Goal: Task Accomplishment & Management: Use online tool/utility

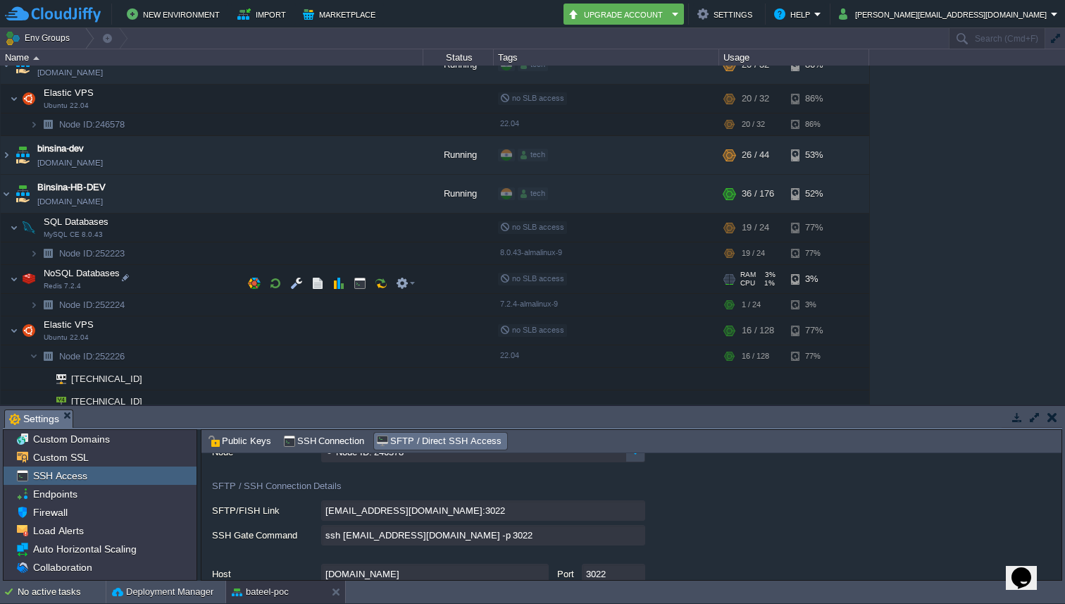
scroll to position [500, 0]
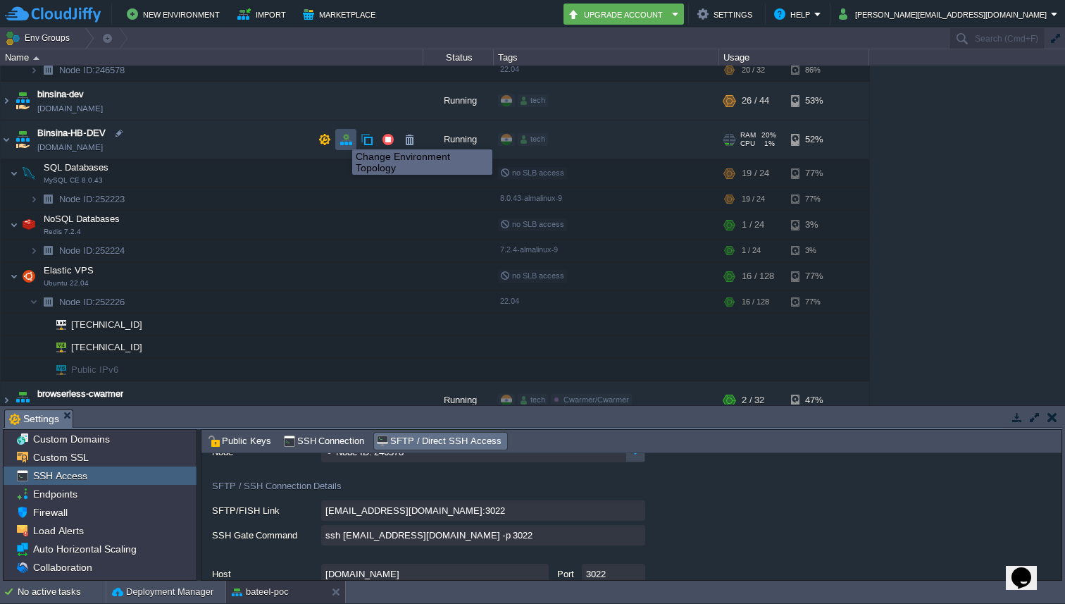
click at [342, 136] on button "button" at bounding box center [345, 139] width 13 height 13
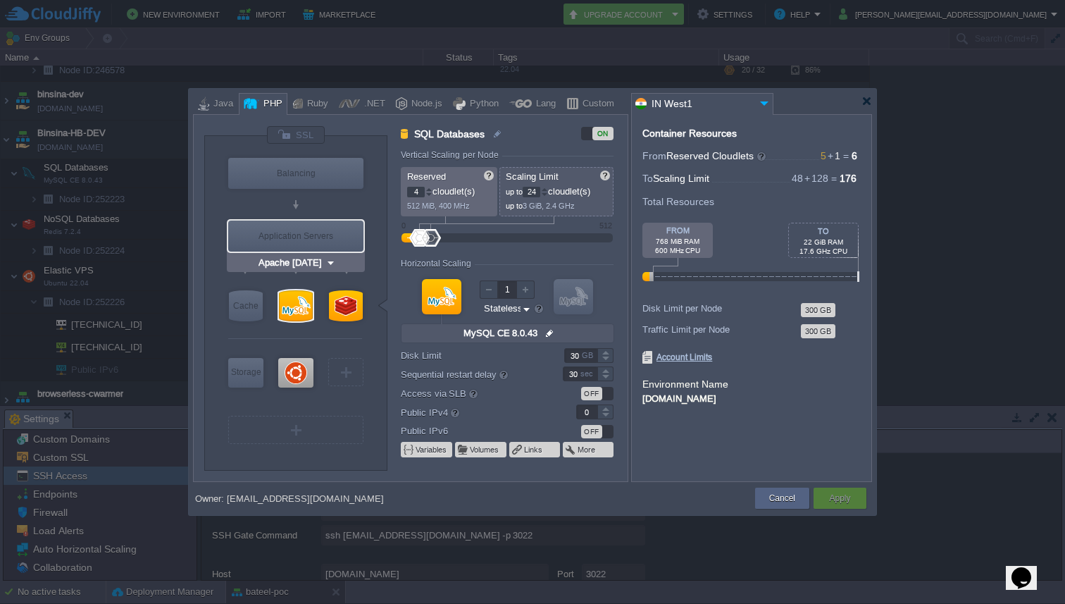
type input "MySQL CE 8.0.43"
click at [285, 318] on div at bounding box center [296, 305] width 34 height 31
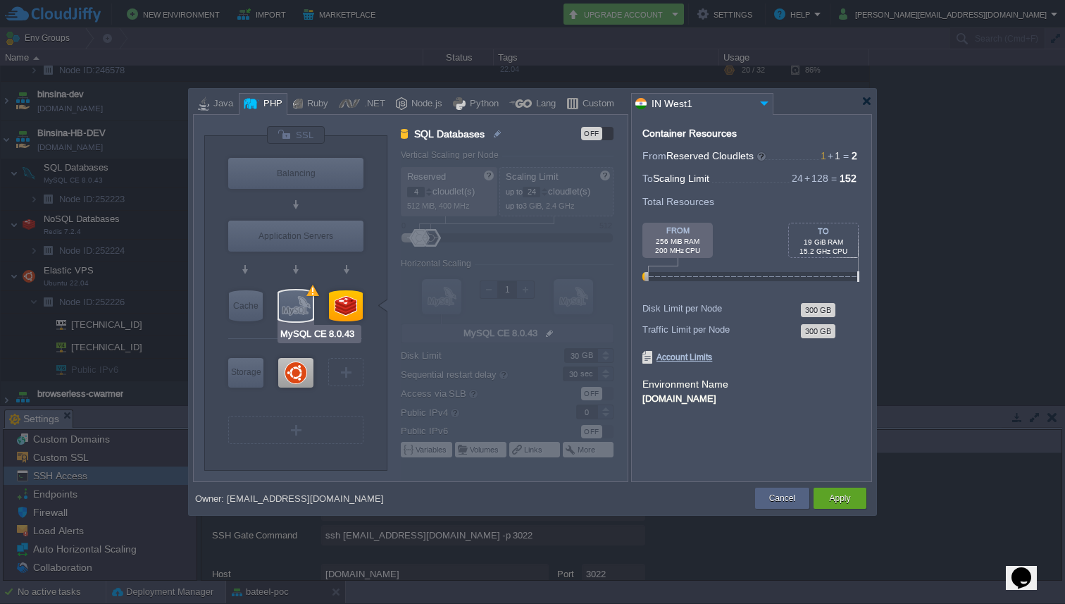
click at [285, 318] on div at bounding box center [296, 305] width 34 height 31
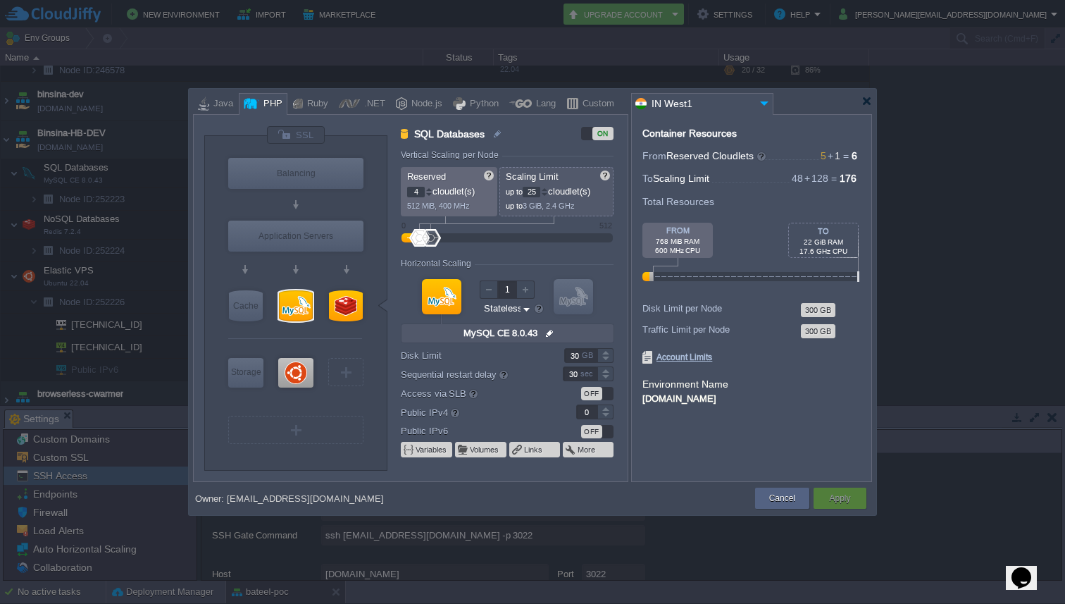
click at [548, 190] on div at bounding box center [544, 189] width 7 height 5
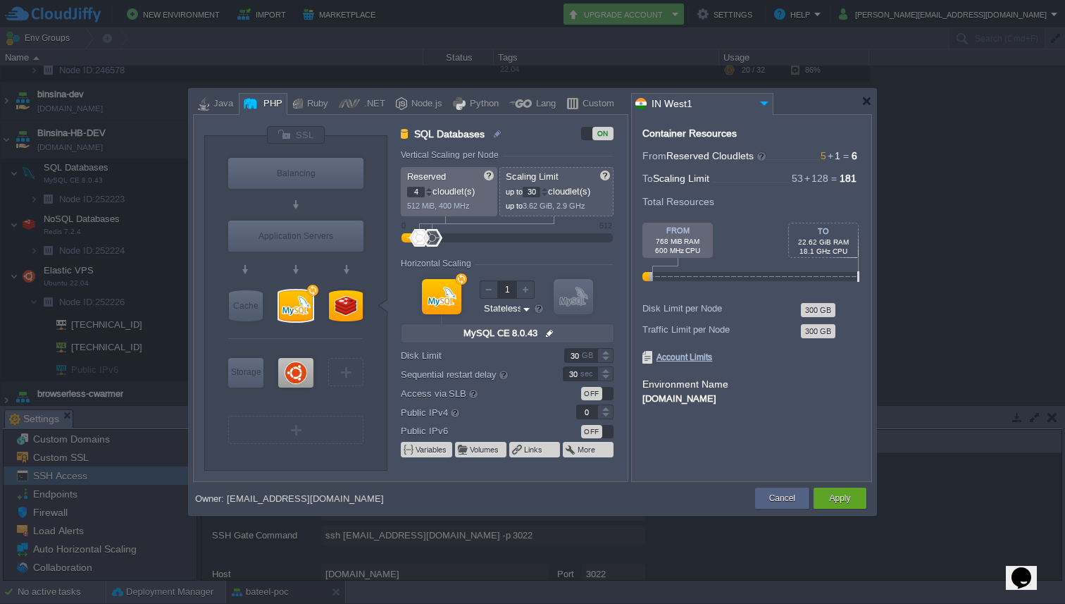
click at [548, 190] on div at bounding box center [544, 189] width 7 height 5
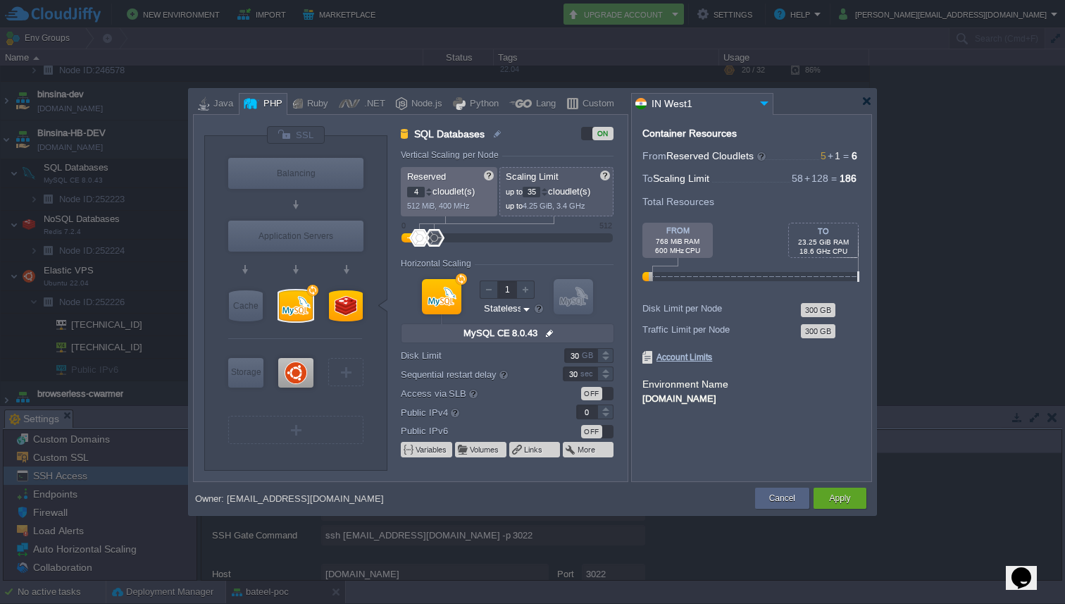
click at [548, 190] on div at bounding box center [544, 189] width 7 height 5
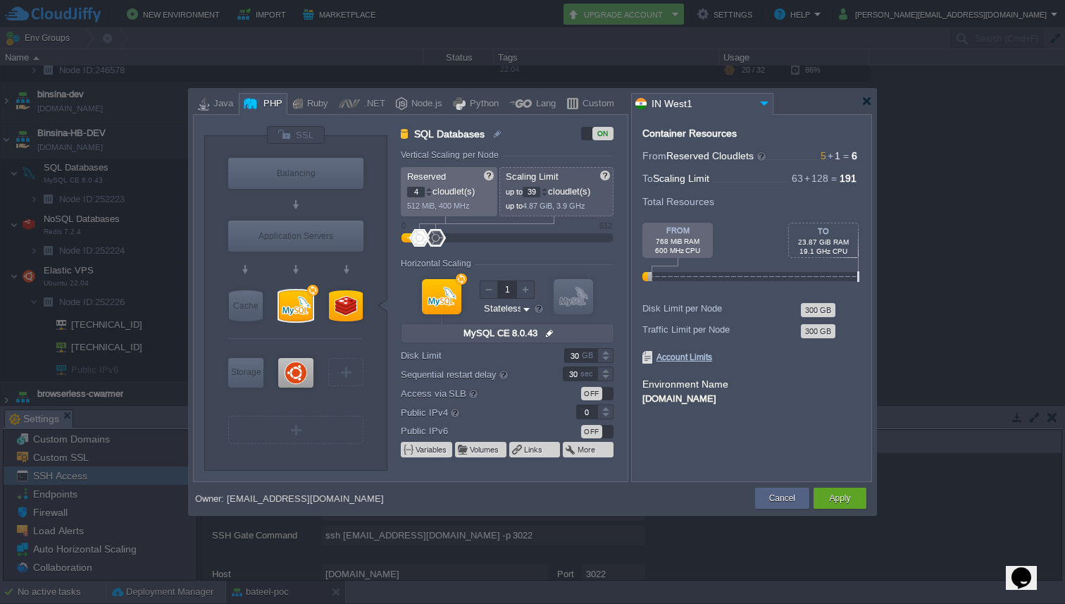
type input "40"
click at [548, 190] on div at bounding box center [544, 189] width 7 height 5
click at [843, 506] on div "Apply" at bounding box center [840, 497] width 32 height 21
